Goal: Find contact information: Find contact information

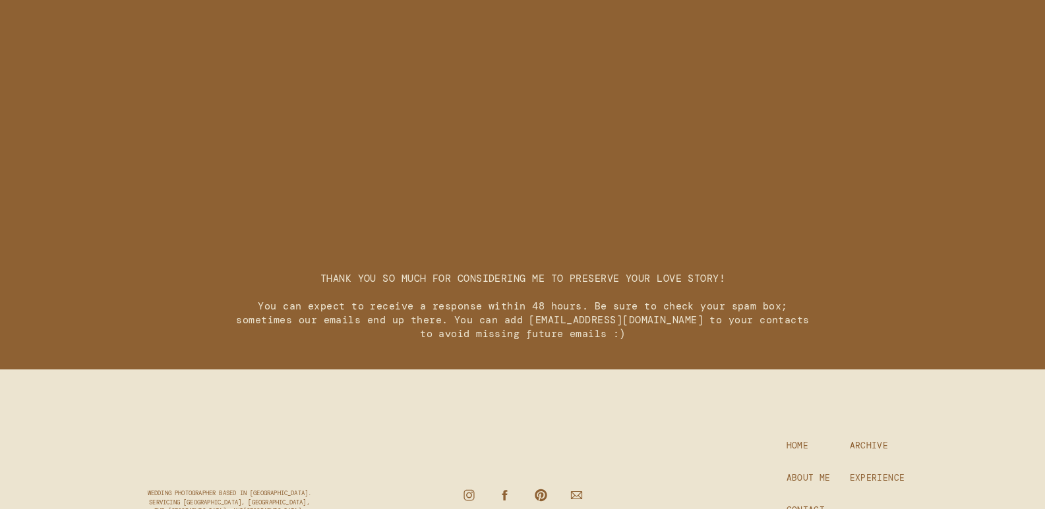
scroll to position [1974, 0]
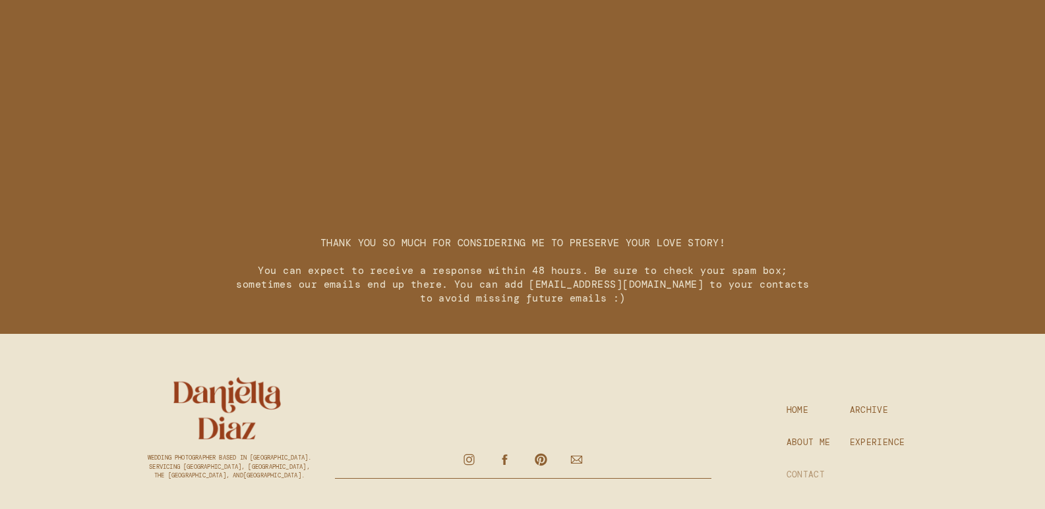
click at [810, 471] on h3 "CONTACT" at bounding box center [807, 475] width 43 height 12
click at [803, 439] on h3 "ABOUT ME" at bounding box center [810, 443] width 49 height 12
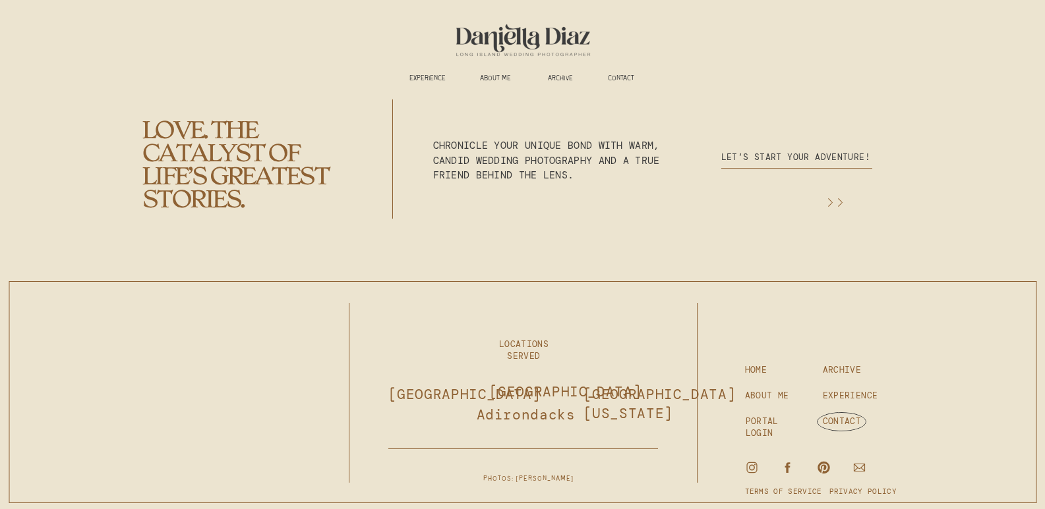
scroll to position [3666, 0]
